Goal: Transaction & Acquisition: Register for event/course

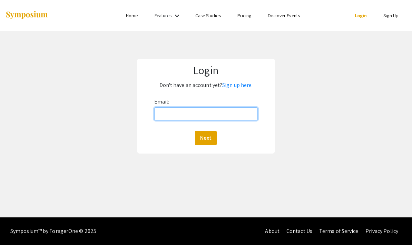
click at [250, 111] on input "Email:" at bounding box center [206, 113] width 104 height 13
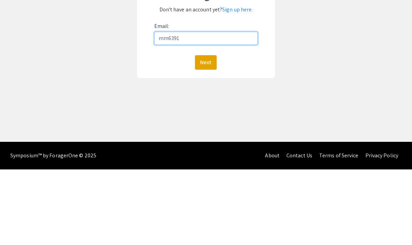
type input "[EMAIL_ADDRESS][DOMAIN_NAME]"
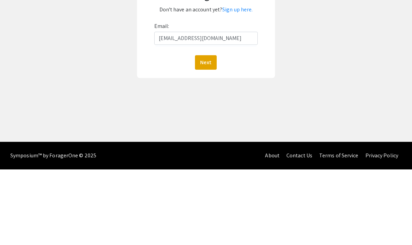
scroll to position [28, 0]
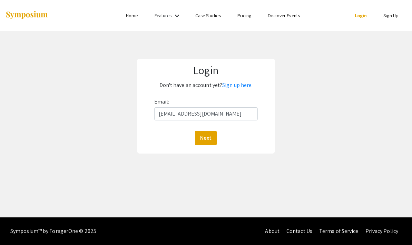
click at [213, 131] on button "Next" at bounding box center [206, 138] width 22 height 15
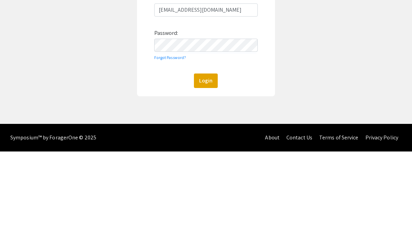
click at [198, 167] on button "Login" at bounding box center [206, 174] width 24 height 15
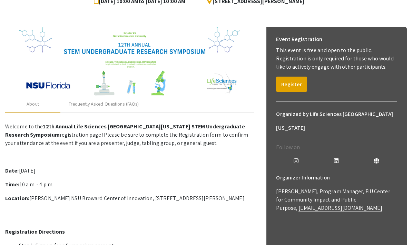
scroll to position [79, 0]
click at [295, 78] on button "Register" at bounding box center [291, 84] width 31 height 15
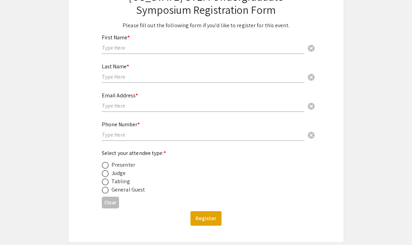
scroll to position [80, 0]
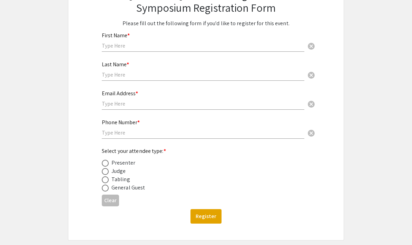
click at [106, 183] on span at bounding box center [105, 179] width 7 height 7
click at [106, 183] on input "radio" at bounding box center [105, 179] width 7 height 7
radio input "true"
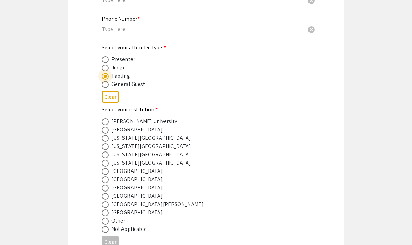
scroll to position [184, 0]
click at [108, 192] on span at bounding box center [105, 188] width 7 height 7
click at [108, 192] on input "radio" at bounding box center [105, 188] width 7 height 7
radio input "true"
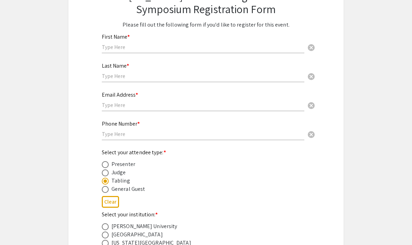
scroll to position [79, 0]
click at [247, 50] on input "text" at bounding box center [203, 47] width 203 height 7
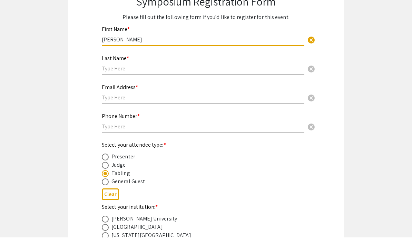
type input "[PERSON_NAME]"
click at [224, 73] on input "text" at bounding box center [203, 76] width 203 height 7
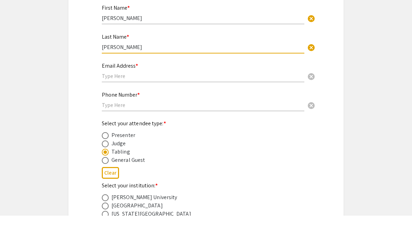
type input "[PERSON_NAME]"
click at [233, 102] on input "text" at bounding box center [203, 105] width 203 height 7
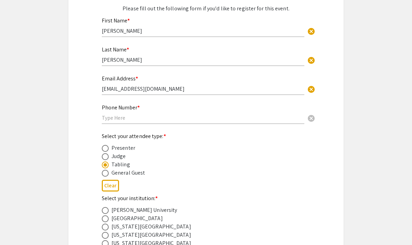
scroll to position [95, 0]
click at [213, 93] on input "[EMAIL_ADDRESS][DOMAIN_NAME]" at bounding box center [203, 89] width 203 height 7
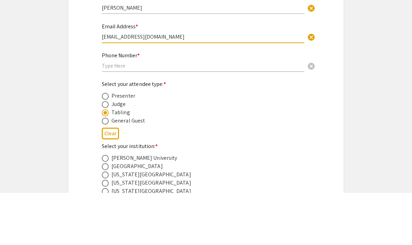
type input "[EMAIL_ADDRESS][DOMAIN_NAME]"
click at [246, 115] on input "text" at bounding box center [203, 118] width 203 height 7
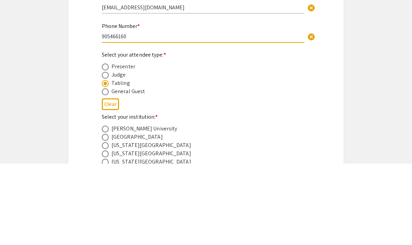
type input "9054661601"
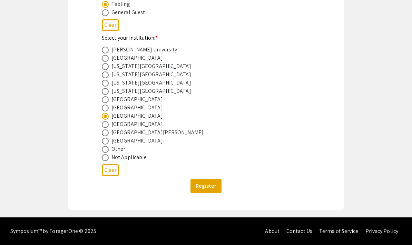
click at [216, 190] on button "Register" at bounding box center [206, 186] width 31 height 15
